Goal: Task Accomplishment & Management: Complete application form

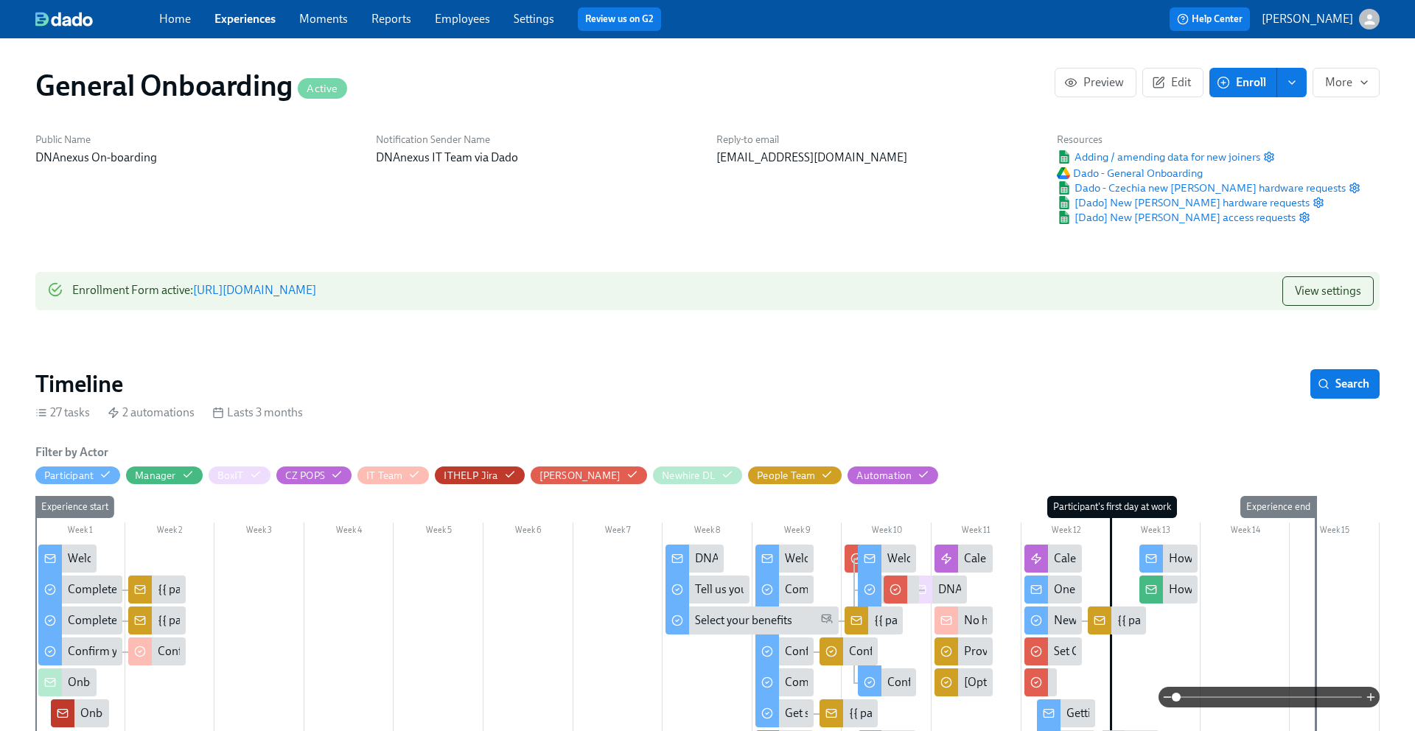
scroll to position [0, 4465]
click at [264, 15] on link "Experiences" at bounding box center [244, 19] width 61 height 14
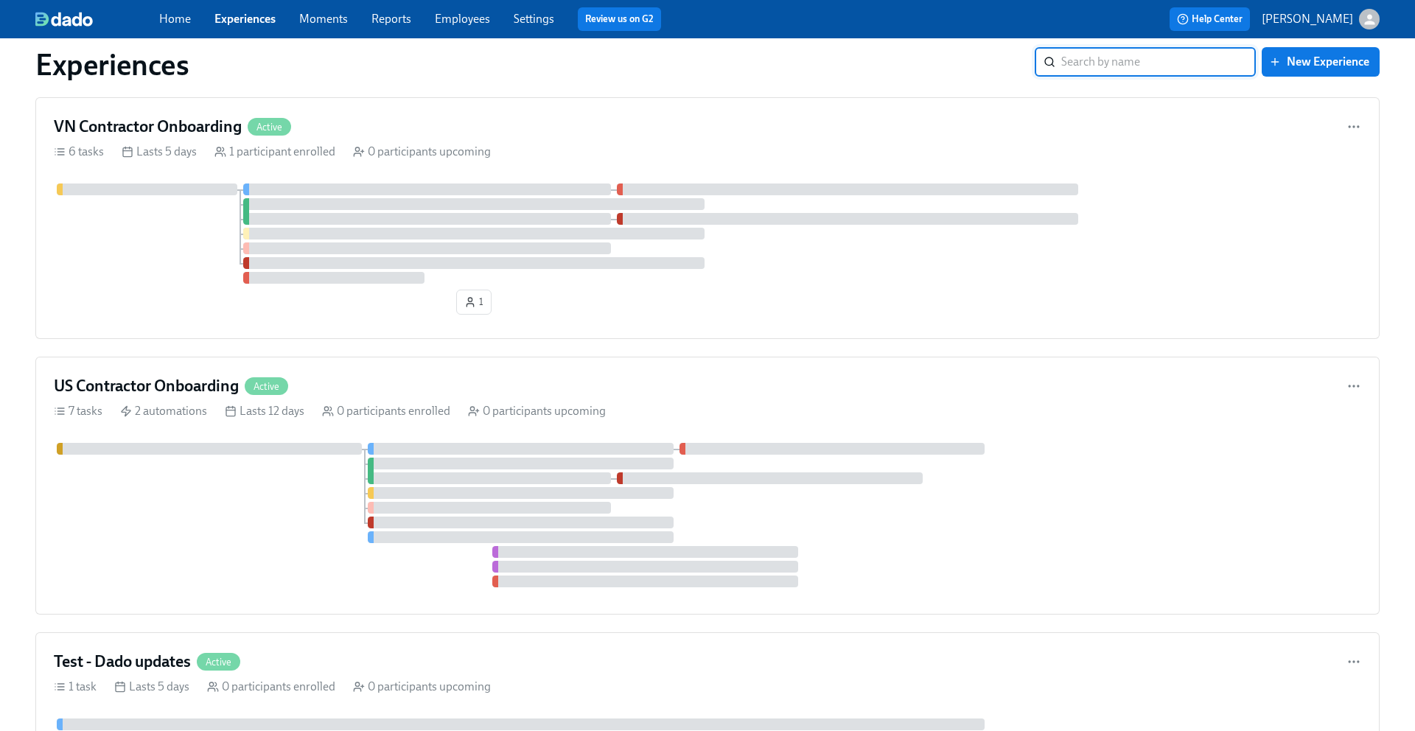
scroll to position [666, 0]
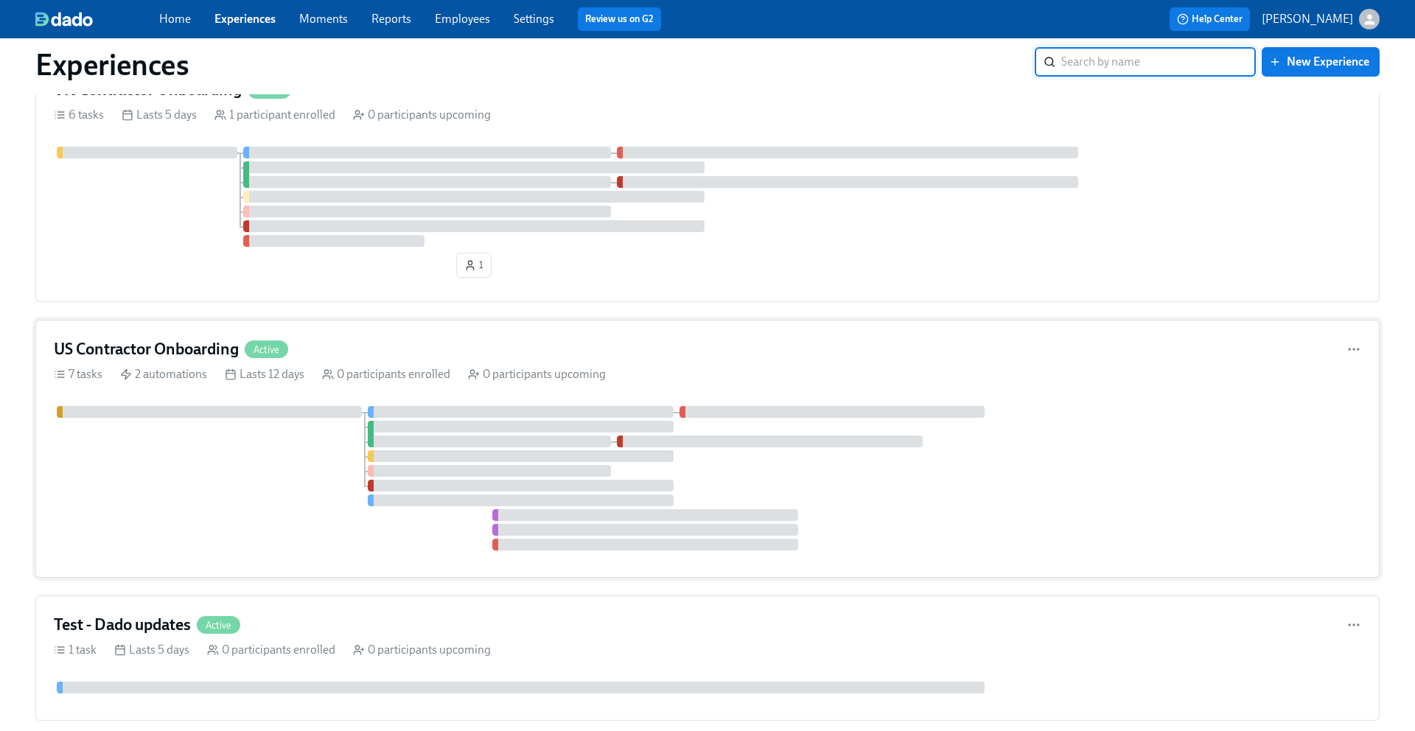
click at [217, 349] on h4 "US Contractor Onboarding" at bounding box center [146, 349] width 185 height 22
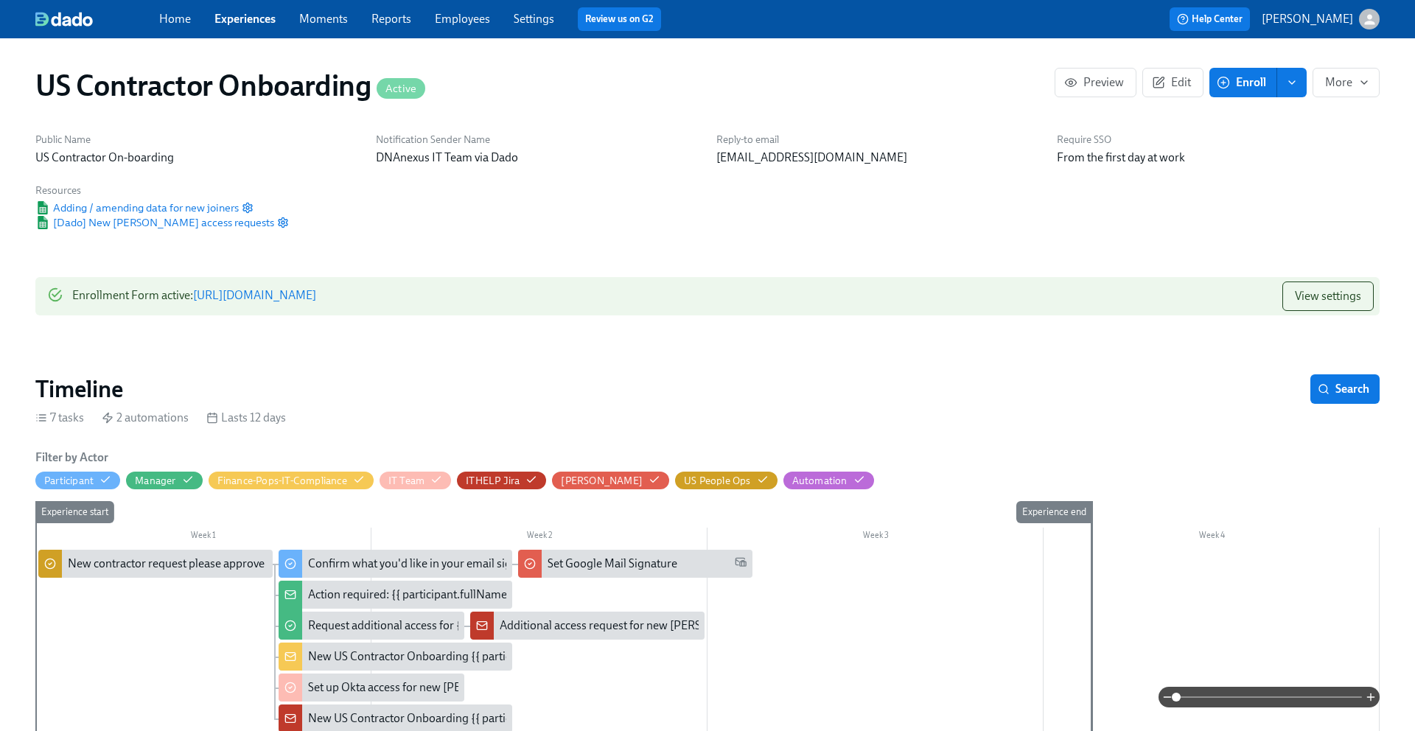
click at [1295, 83] on icon "enroll" at bounding box center [1292, 83] width 12 height 12
click at [1223, 146] on span "Enrollment form" at bounding box center [1253, 149] width 84 height 16
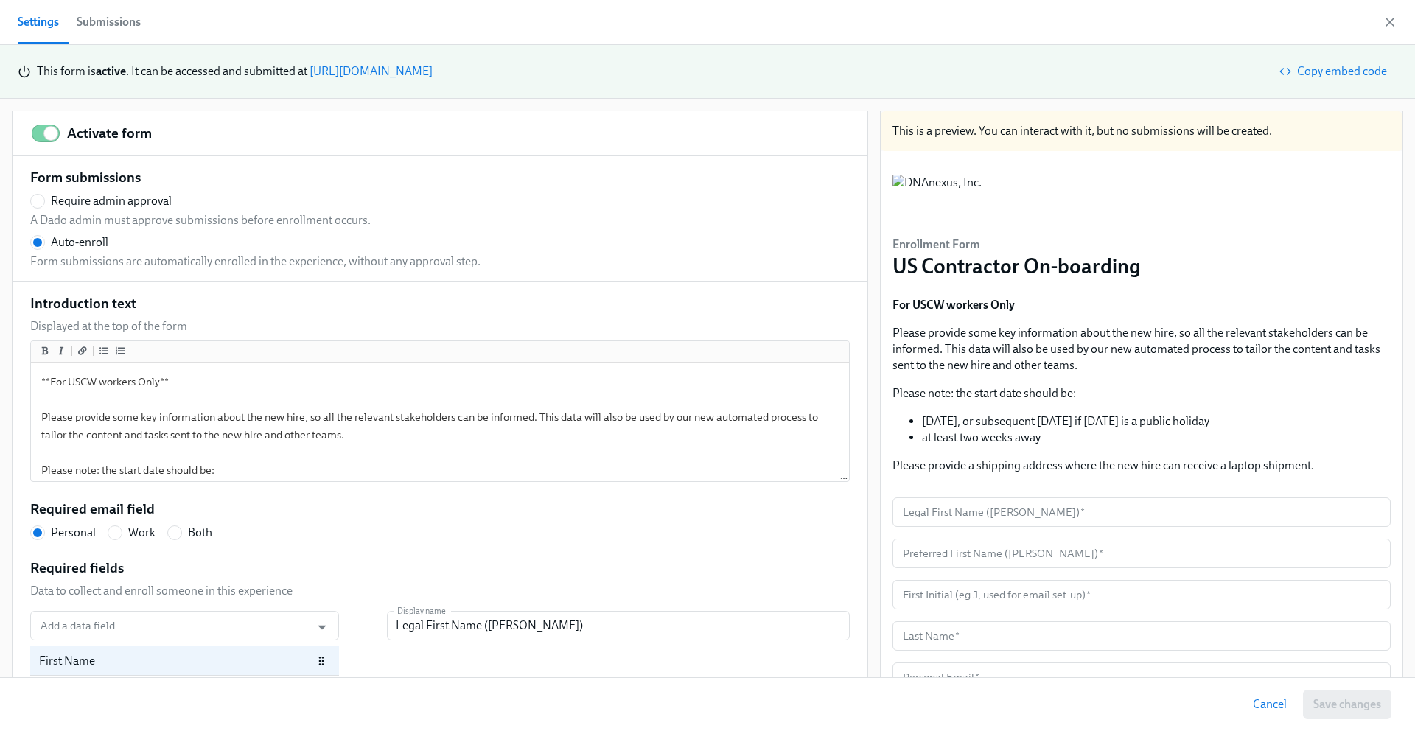
click at [433, 66] on link "[URL][DOMAIN_NAME]" at bounding box center [370, 71] width 123 height 14
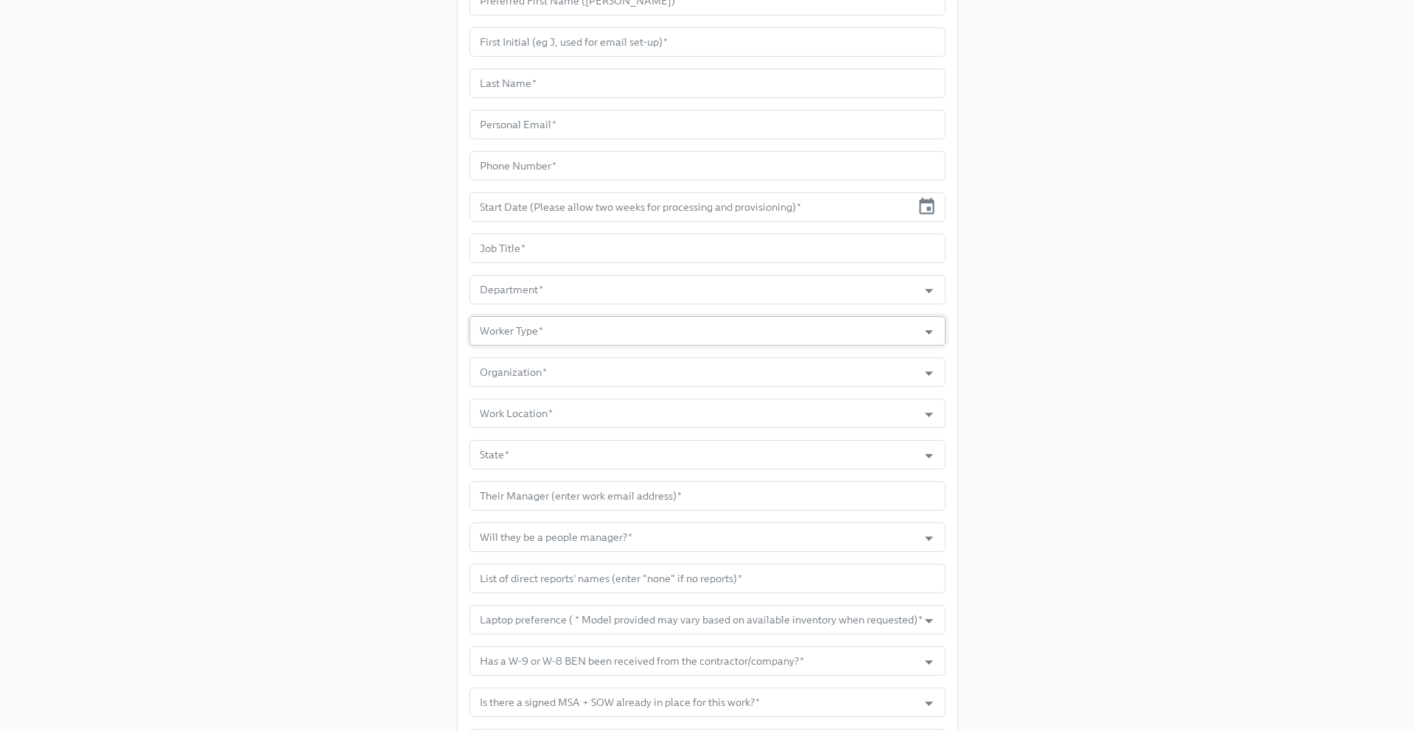
scroll to position [466, 0]
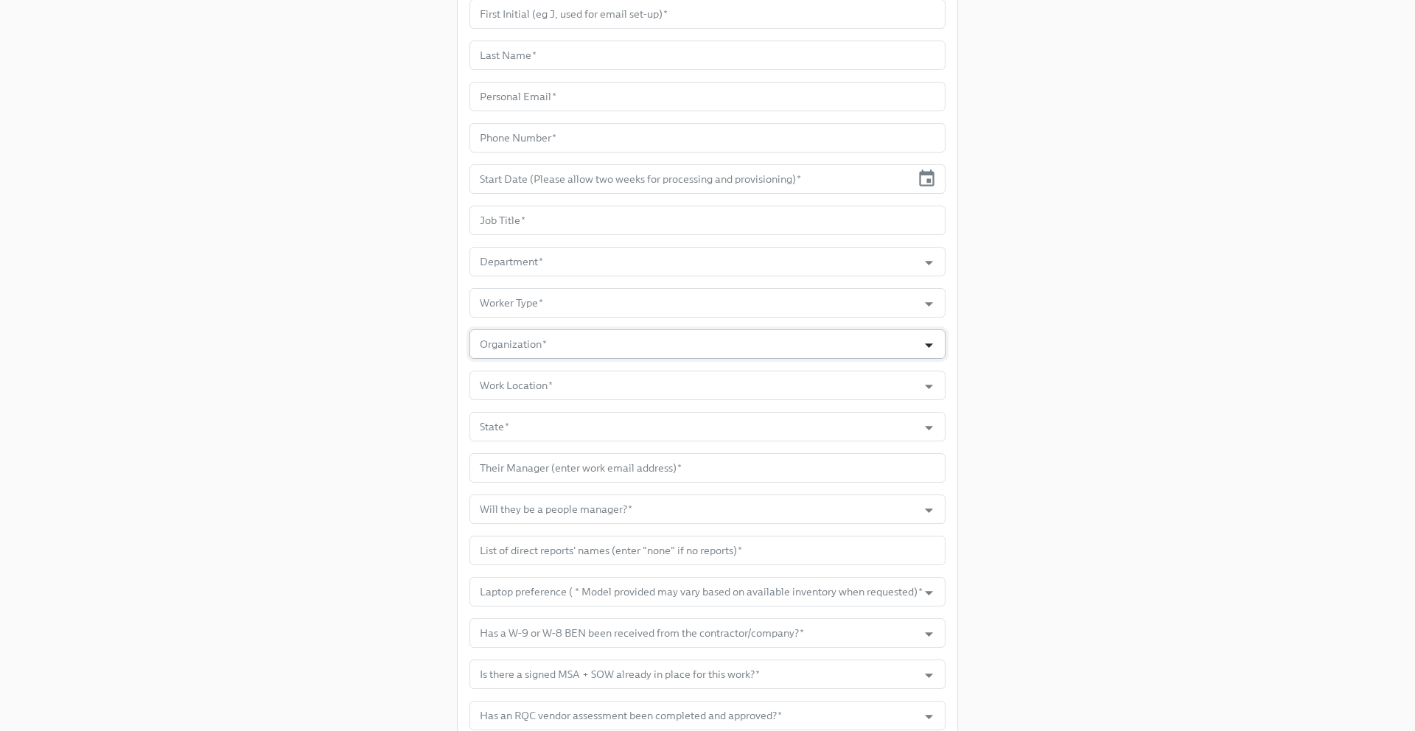
click at [936, 349] on icon "Open" at bounding box center [929, 345] width 20 height 20
click at [1087, 200] on div "Enrollment Form US Contractor On-boarding For USCW workers Only Please provide …" at bounding box center [707, 300] width 1344 height 1533
click at [932, 345] on icon "Open" at bounding box center [929, 345] width 20 height 20
